Goal: Use online tool/utility: Use online tool/utility

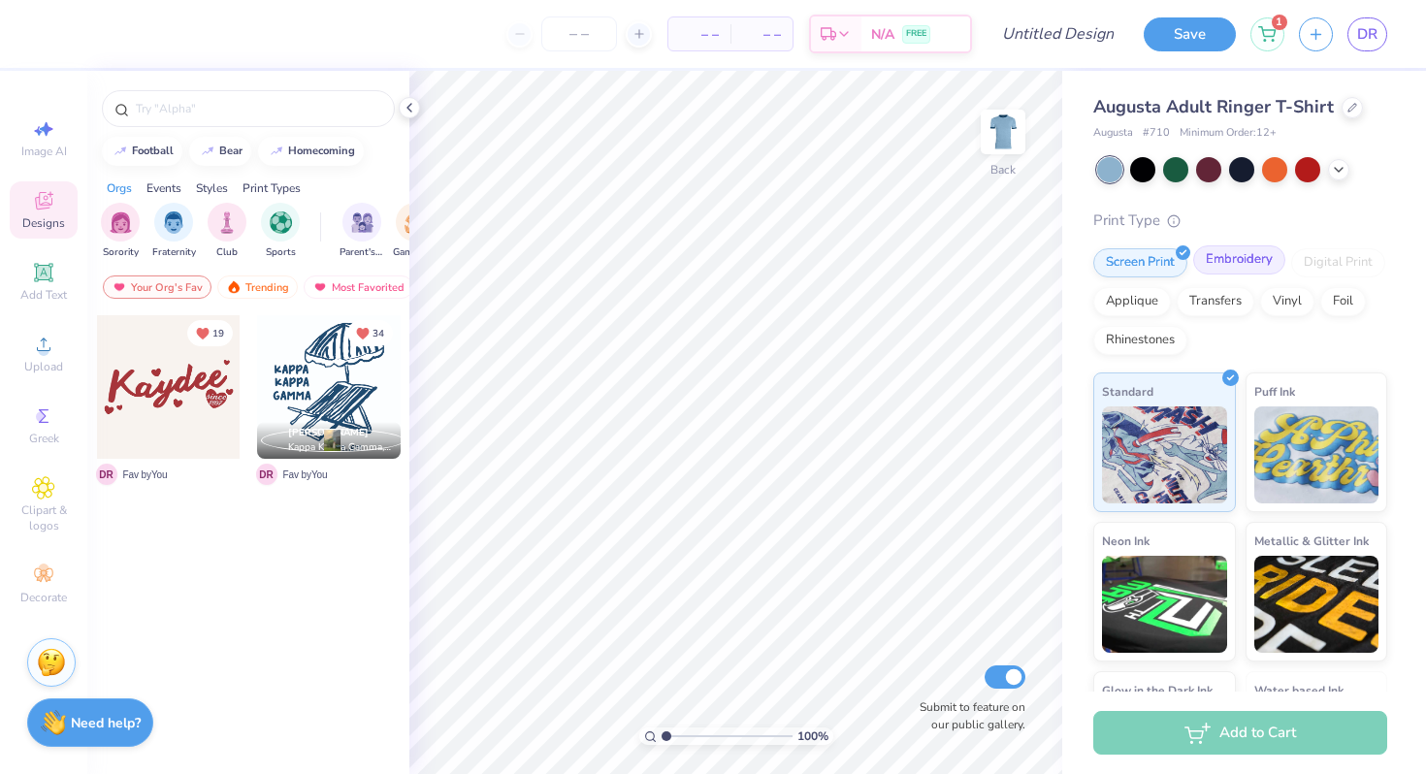
click at [1205, 271] on div "Embroidery" at bounding box center [1239, 259] width 92 height 29
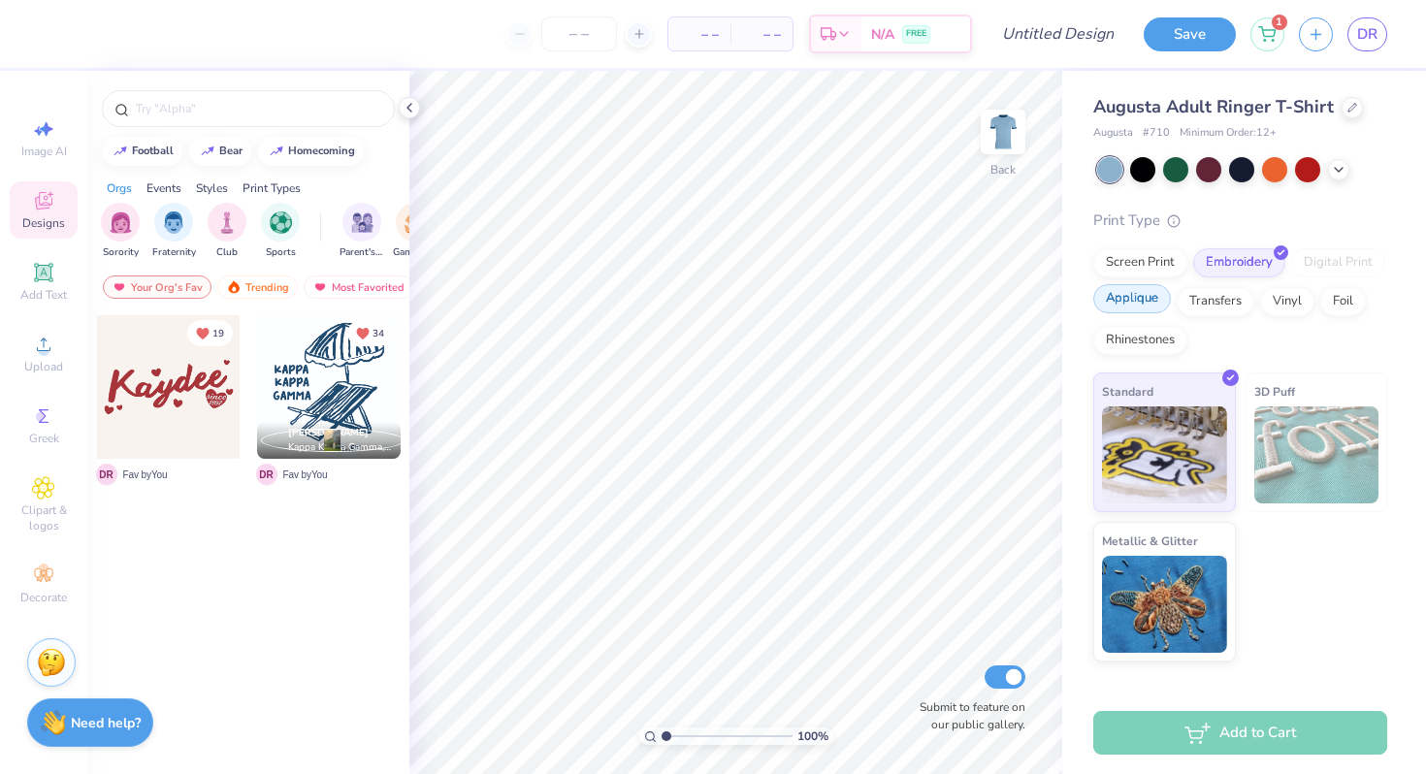
click at [1143, 304] on div "Applique" at bounding box center [1132, 298] width 78 height 29
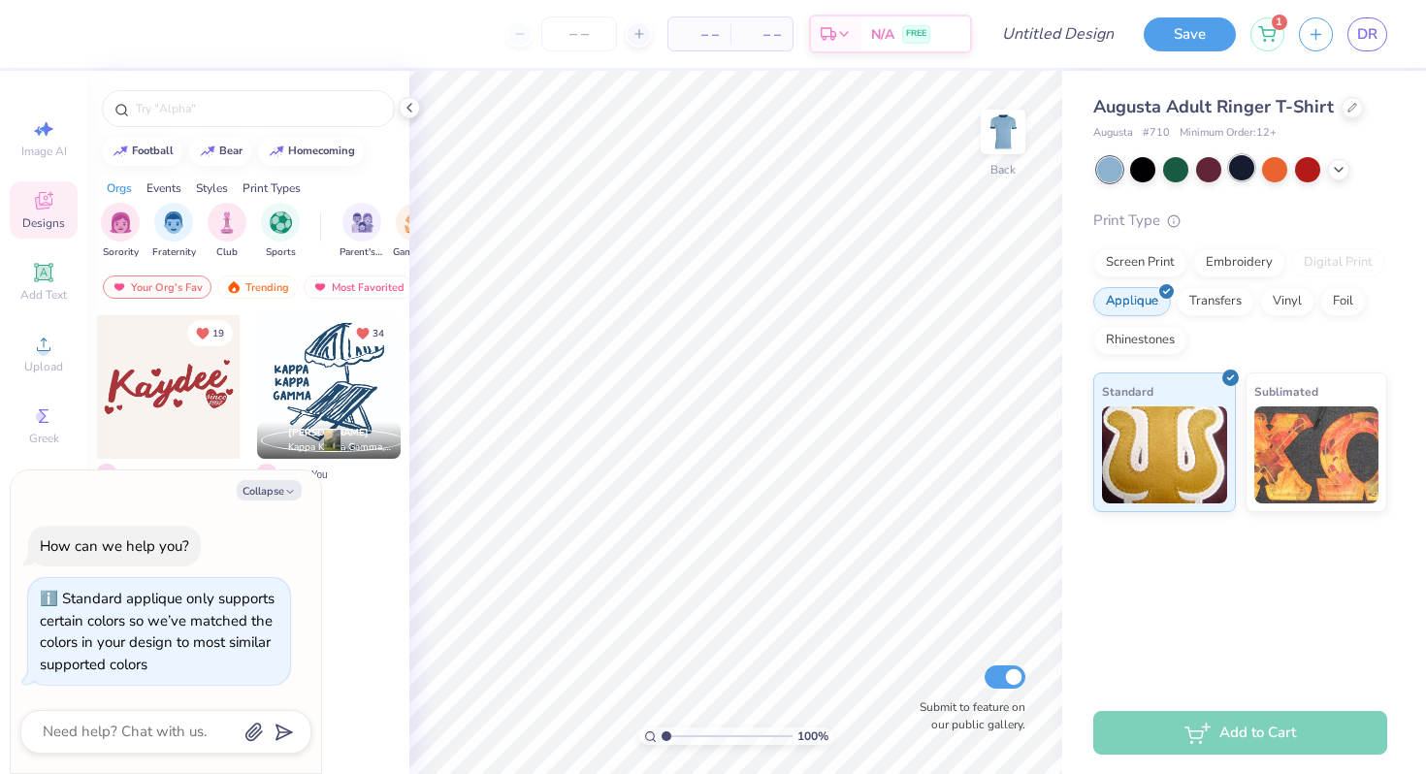
click at [1244, 173] on div at bounding box center [1241, 167] width 25 height 25
click at [1338, 174] on icon at bounding box center [1339, 168] width 16 height 16
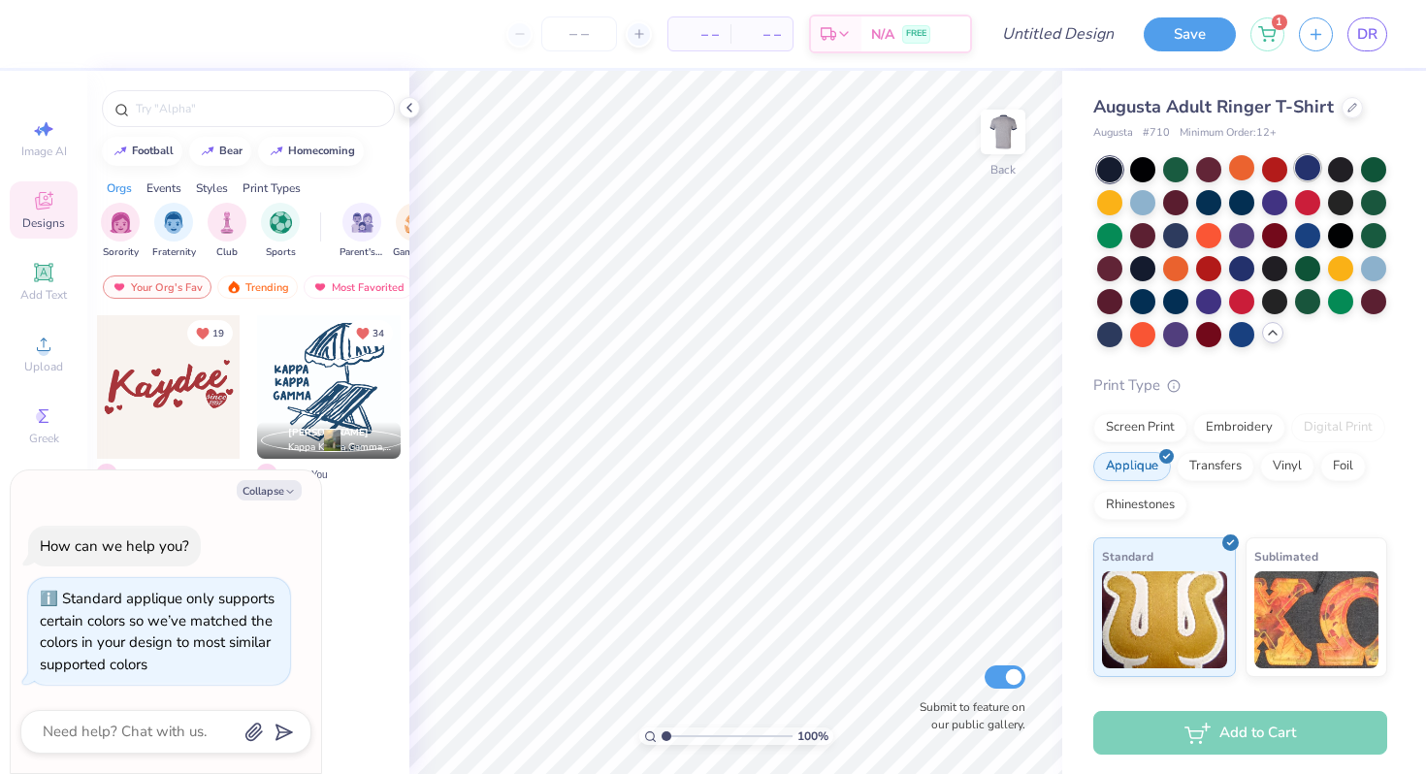
click at [1304, 171] on div at bounding box center [1307, 167] width 25 height 25
click at [1253, 274] on div at bounding box center [1241, 266] width 25 height 25
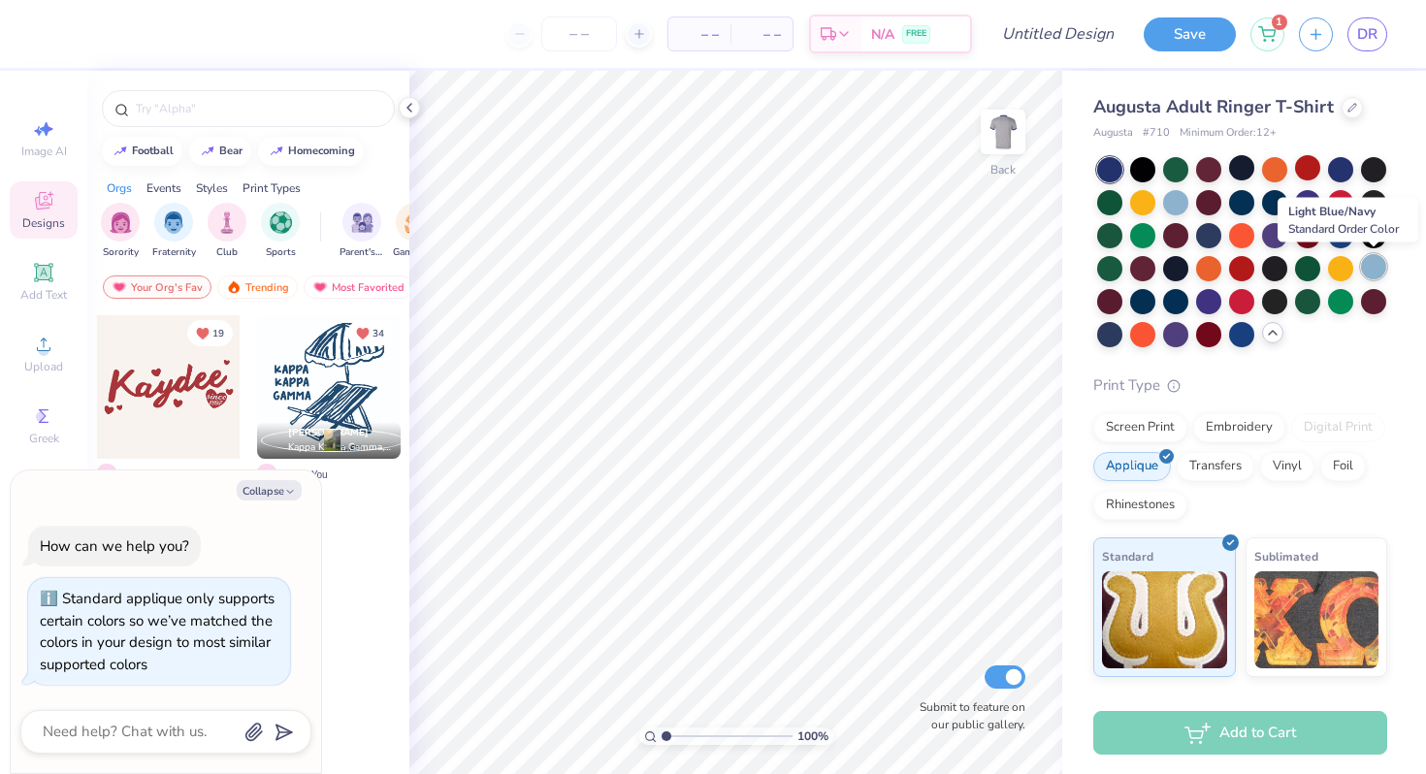
click at [1374, 278] on div at bounding box center [1373, 266] width 25 height 25
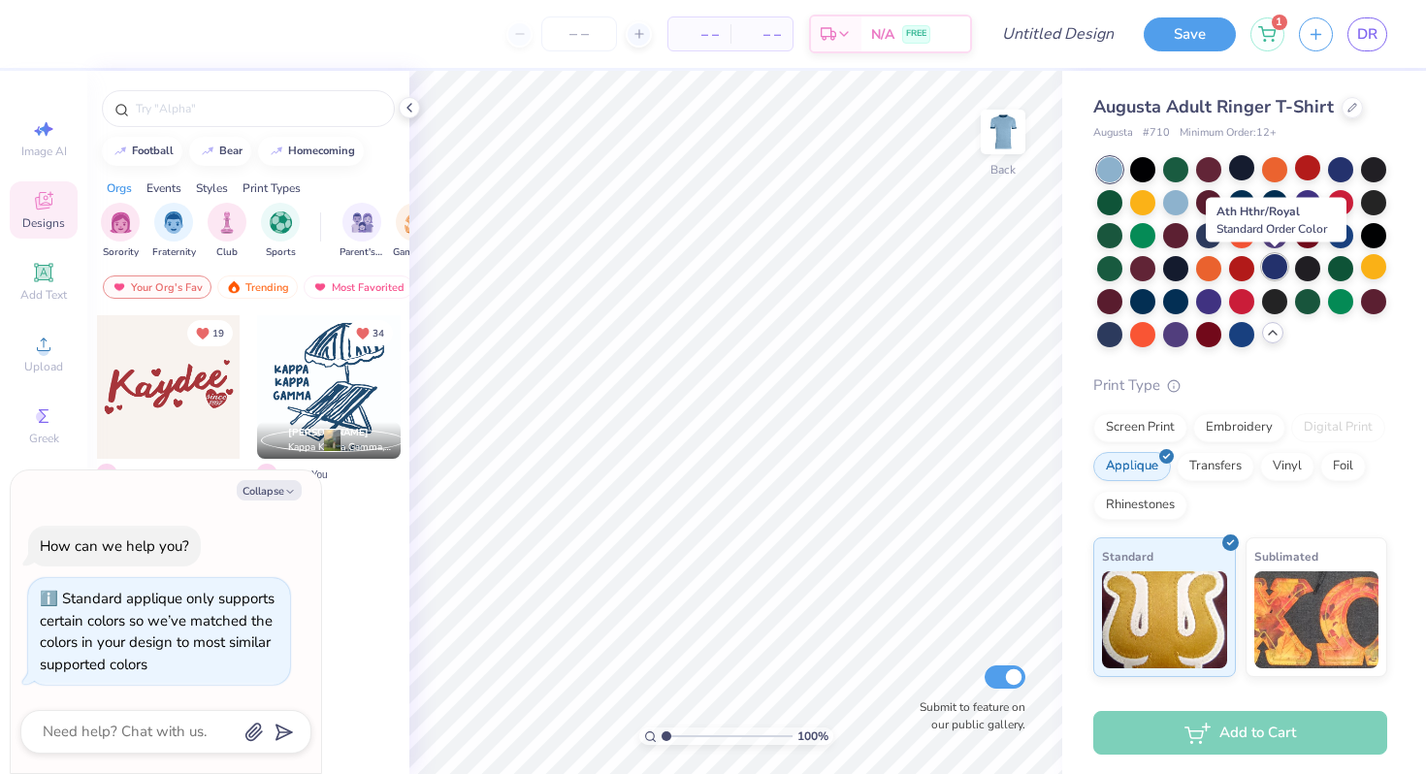
click at [1271, 268] on div at bounding box center [1274, 266] width 25 height 25
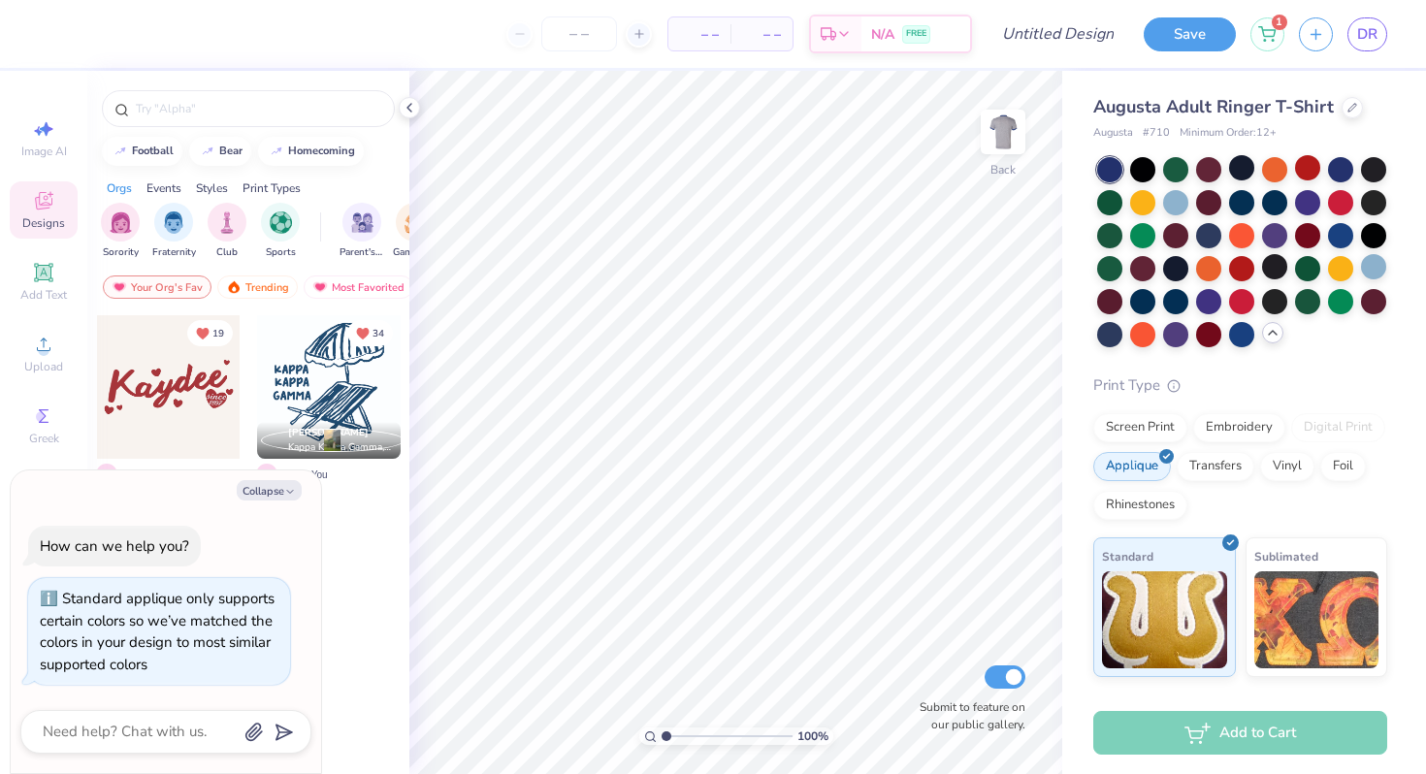
click at [1161, 189] on div at bounding box center [1242, 252] width 290 height 190
click at [1164, 194] on div at bounding box center [1175, 200] width 25 height 25
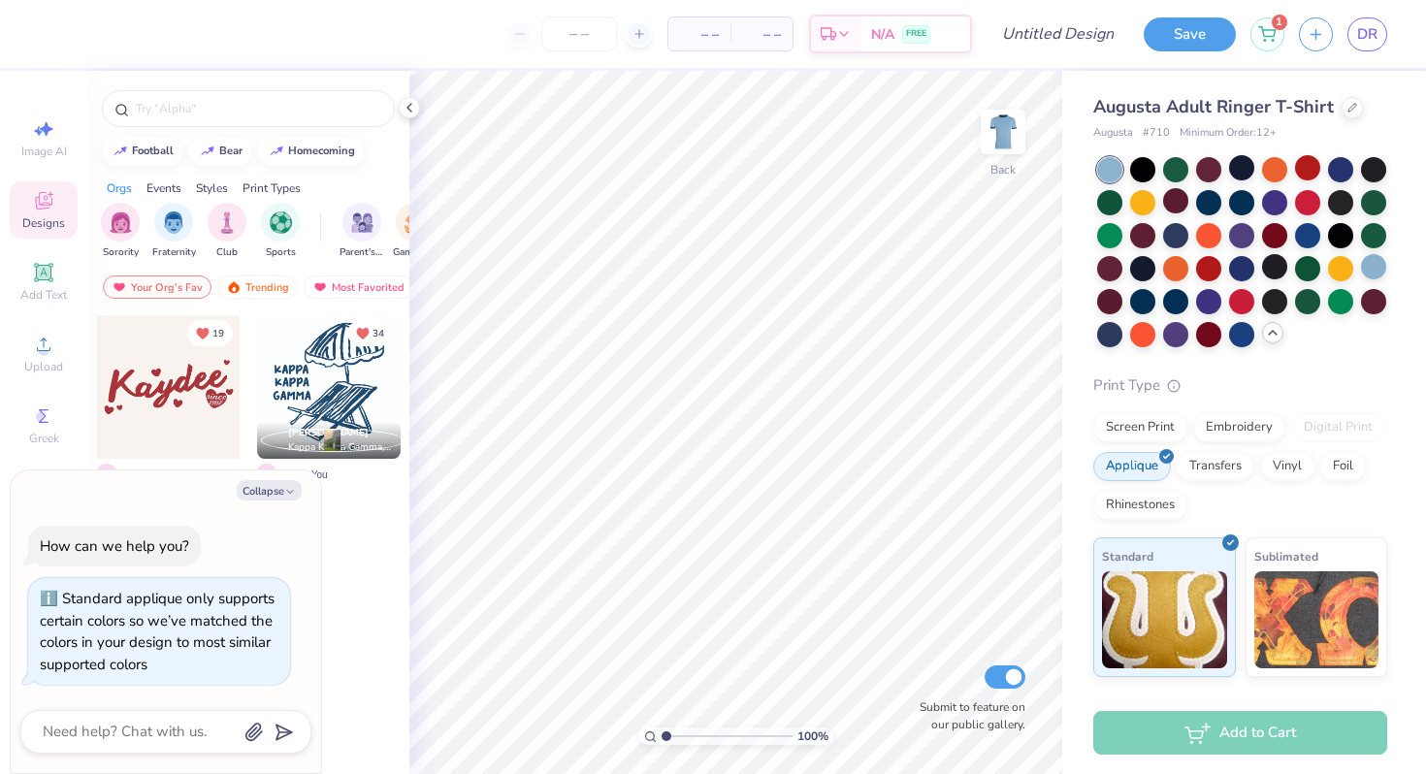
click at [1226, 335] on div at bounding box center [1242, 252] width 290 height 190
click at [1239, 336] on div at bounding box center [1241, 332] width 25 height 25
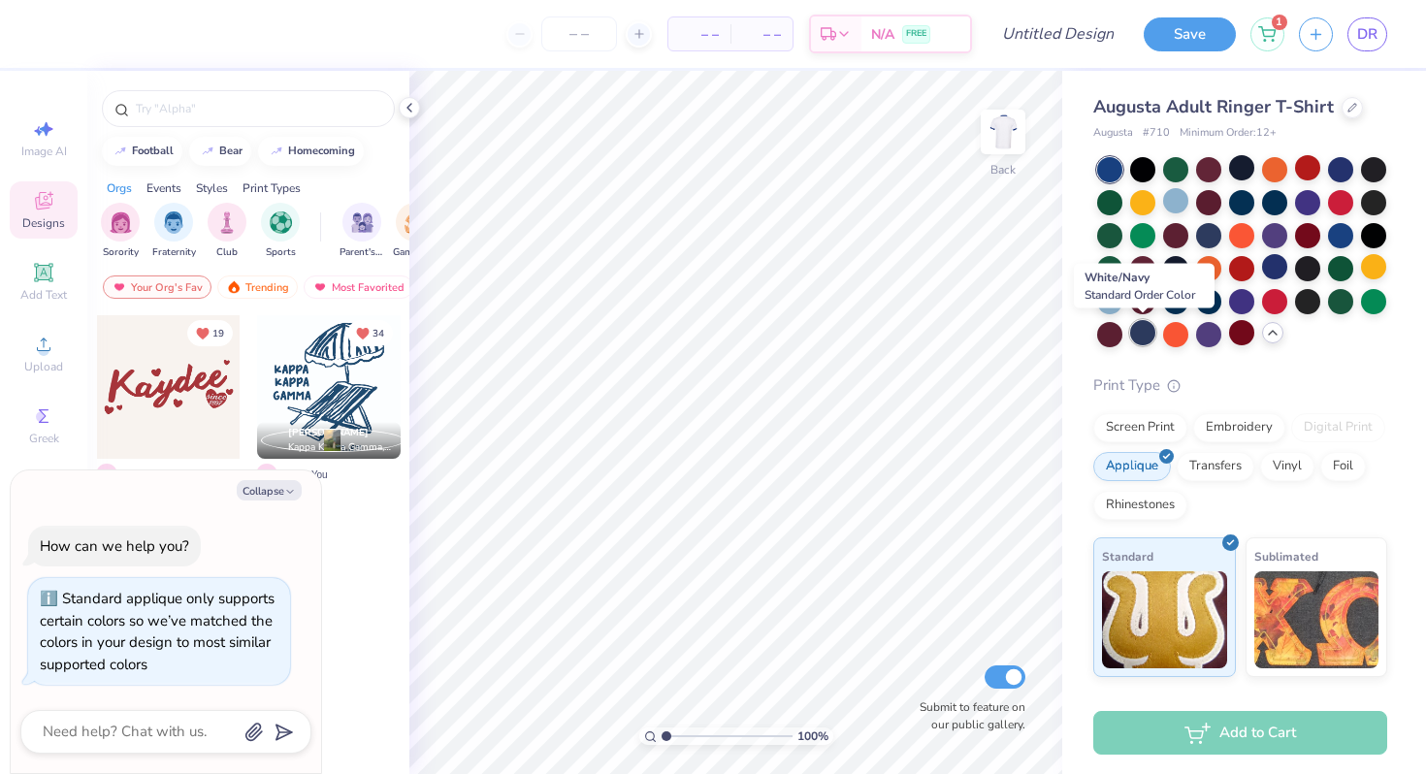
click at [1139, 337] on div at bounding box center [1142, 332] width 25 height 25
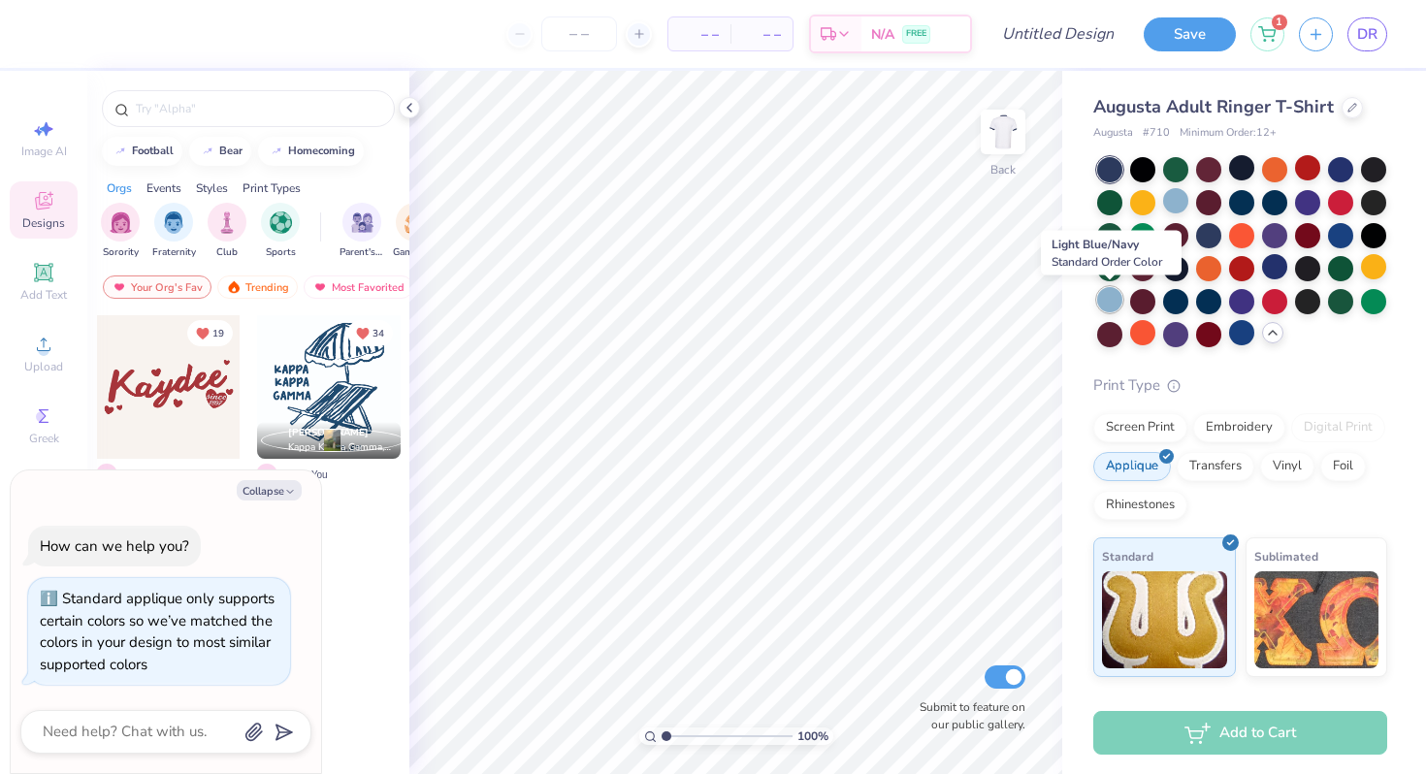
click at [1110, 302] on div at bounding box center [1109, 299] width 25 height 25
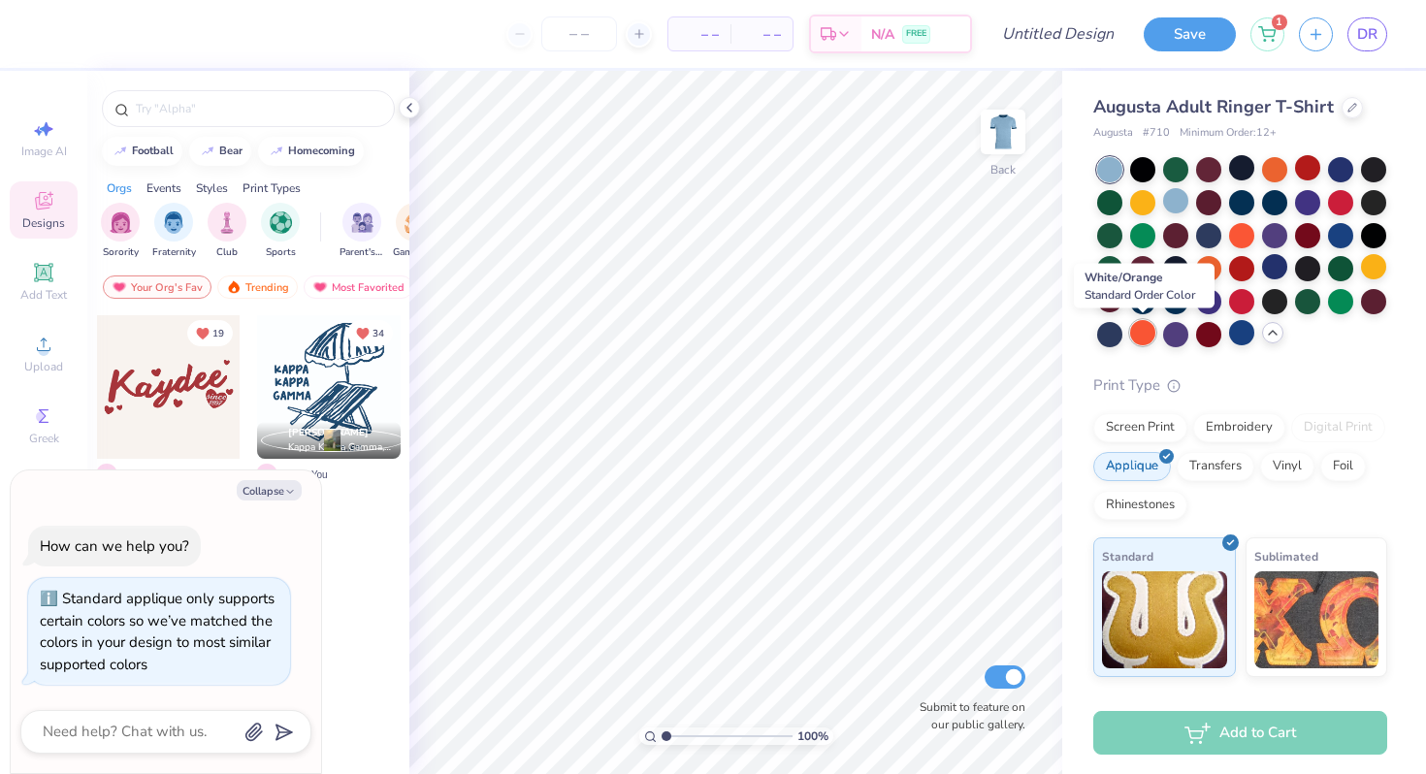
click at [1138, 340] on div at bounding box center [1142, 332] width 25 height 25
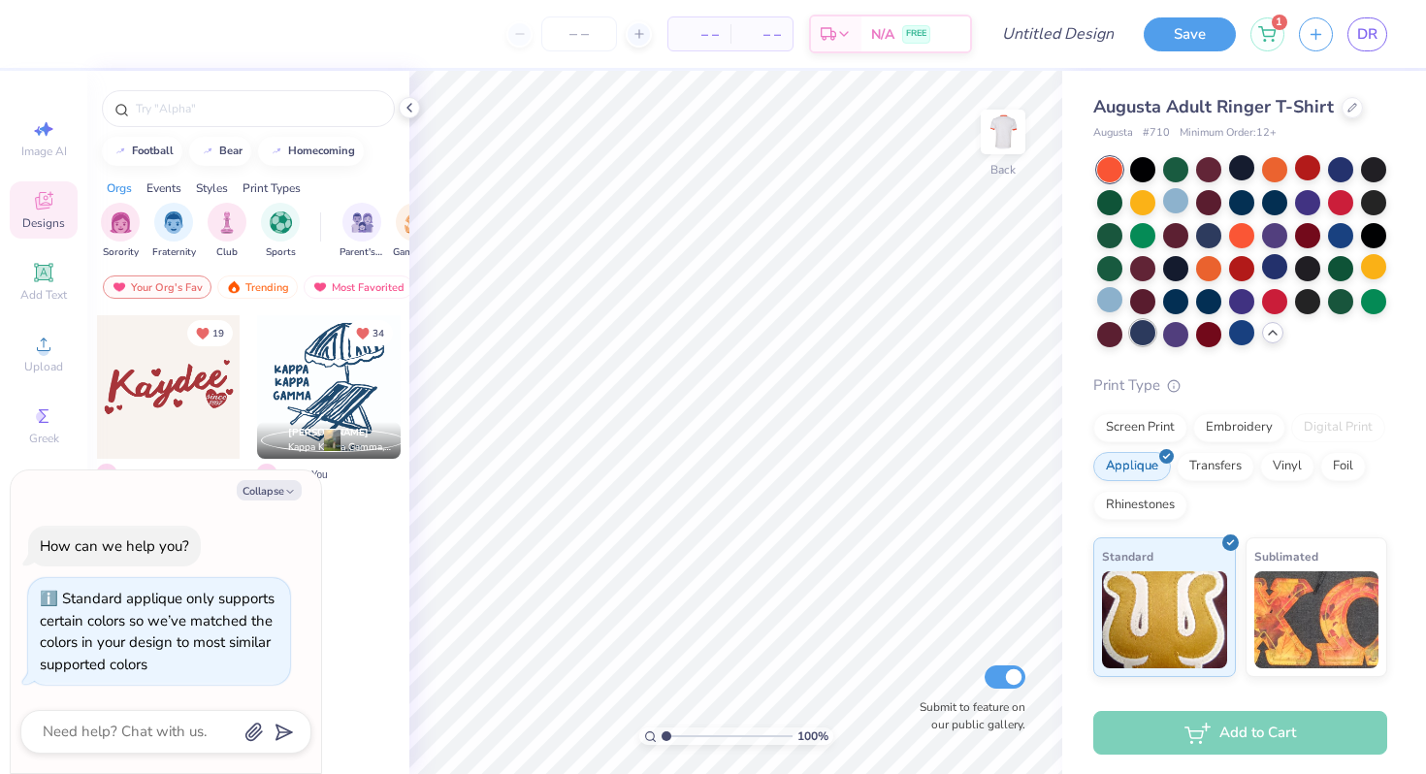
click at [1149, 334] on div at bounding box center [1142, 332] width 25 height 25
click at [1364, 44] on span "DR" at bounding box center [1367, 34] width 20 height 22
type textarea "x"
